Goal: Task Accomplishment & Management: Use online tool/utility

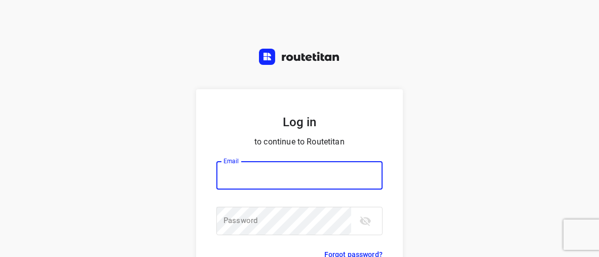
click at [257, 176] on input "email" at bounding box center [299, 175] width 166 height 28
type input "[EMAIL_ADDRESS][DOMAIN_NAME]"
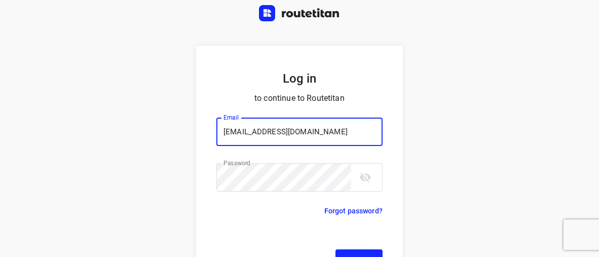
scroll to position [78, 0]
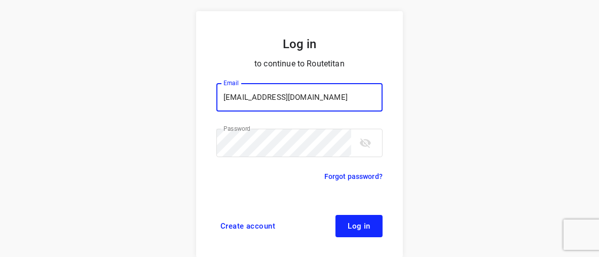
click at [336, 218] on button "Log in" at bounding box center [358, 226] width 47 height 22
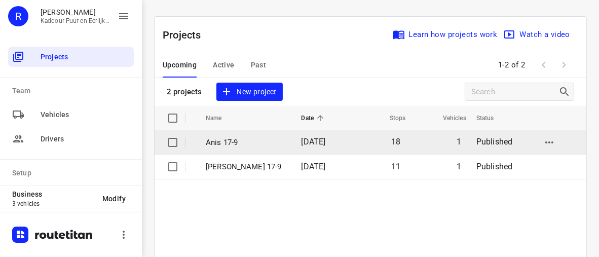
click at [301, 143] on span "[DATE]" at bounding box center [313, 142] width 24 height 10
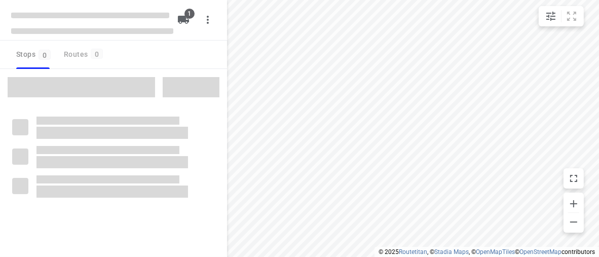
type input "distance"
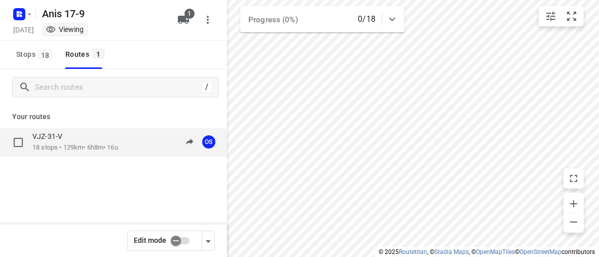
click at [64, 147] on p "18 stops • 129km • 6h8m • 16u" at bounding box center [75, 148] width 86 height 10
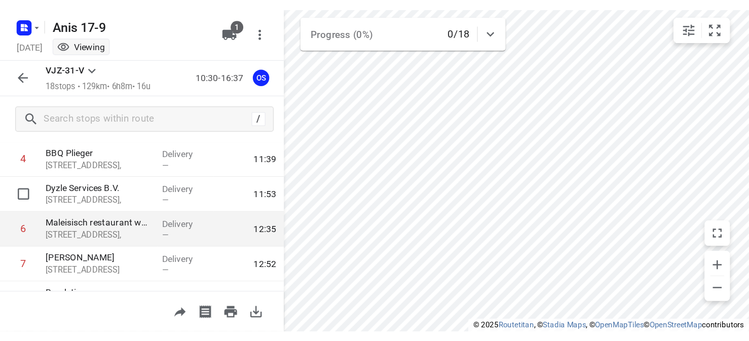
scroll to position [83, 0]
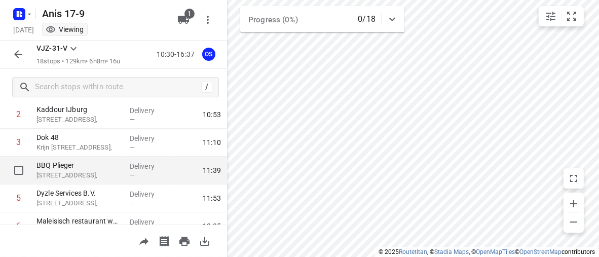
click at [80, 172] on p "Transistorstraat 108," at bounding box center [78, 175] width 85 height 10
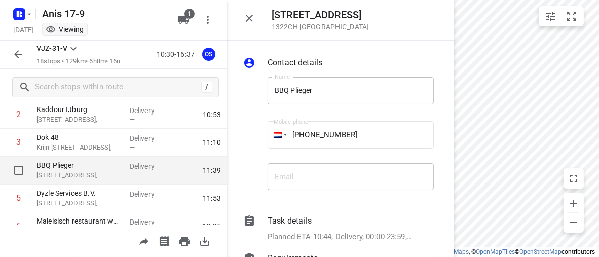
click at [59, 174] on p "Transistorstraat 108," at bounding box center [78, 175] width 85 height 10
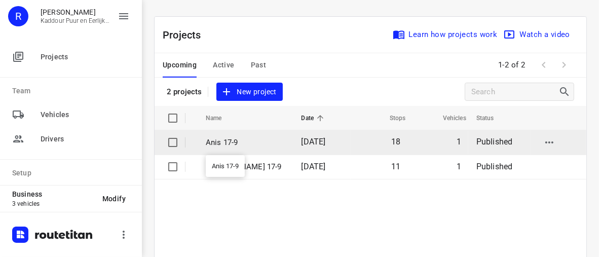
click at [223, 144] on p "Anis 17-9" at bounding box center [246, 143] width 81 height 12
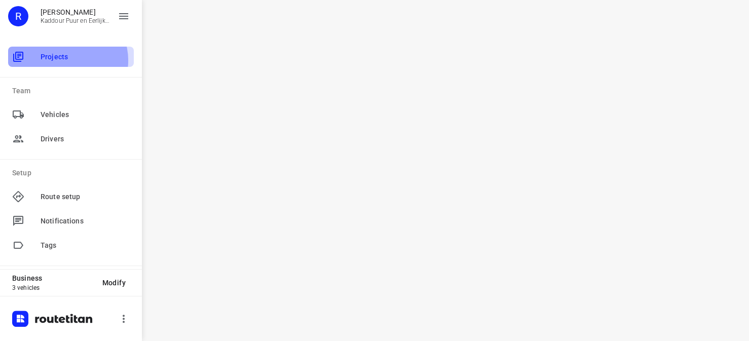
click at [66, 60] on span "Projects" at bounding box center [85, 57] width 89 height 11
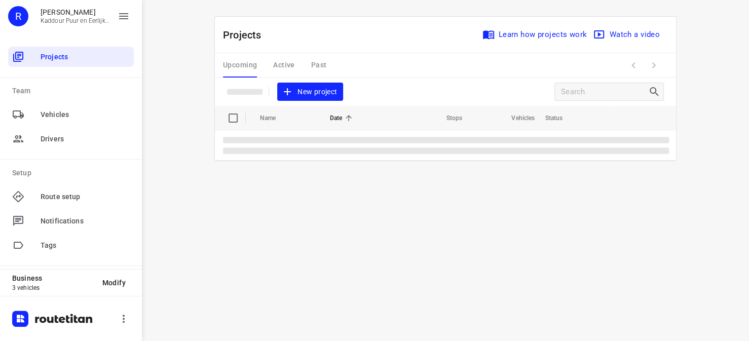
click at [287, 65] on div "Upcoming Active Past" at bounding box center [283, 65] width 120 height 24
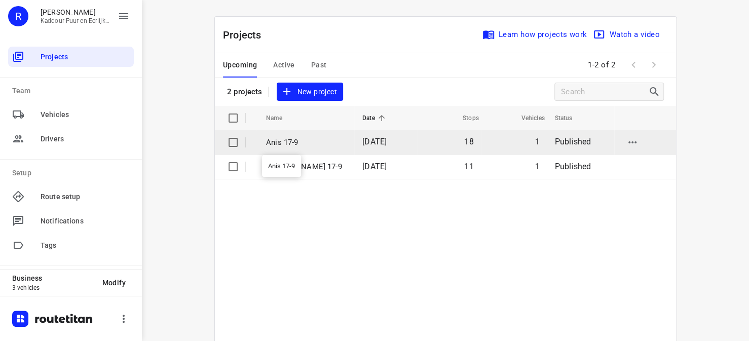
click at [273, 141] on p "Anis 17-9" at bounding box center [306, 143] width 81 height 12
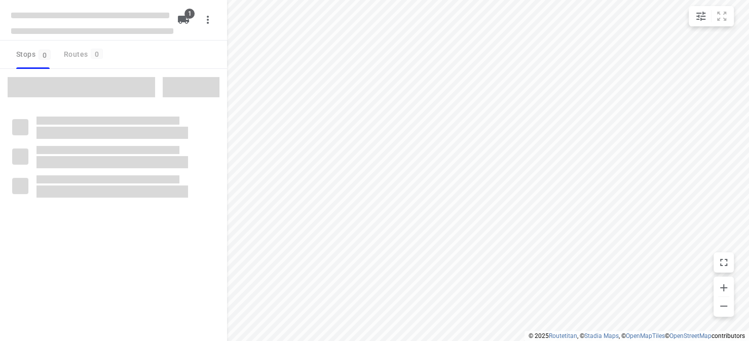
type input "distance"
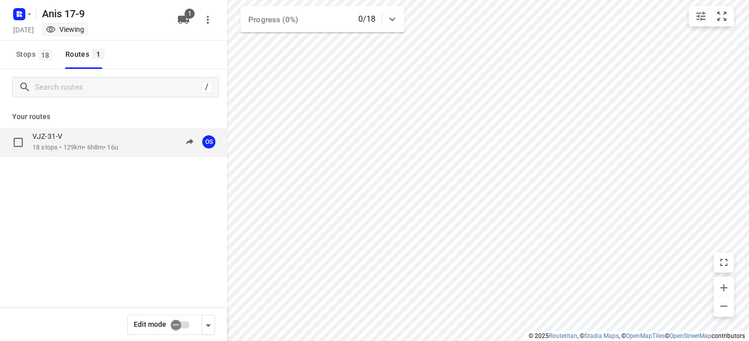
click at [111, 147] on p "18 stops • 129km • 6h8m • 16u" at bounding box center [75, 148] width 86 height 10
